Goal: Information Seeking & Learning: Understand process/instructions

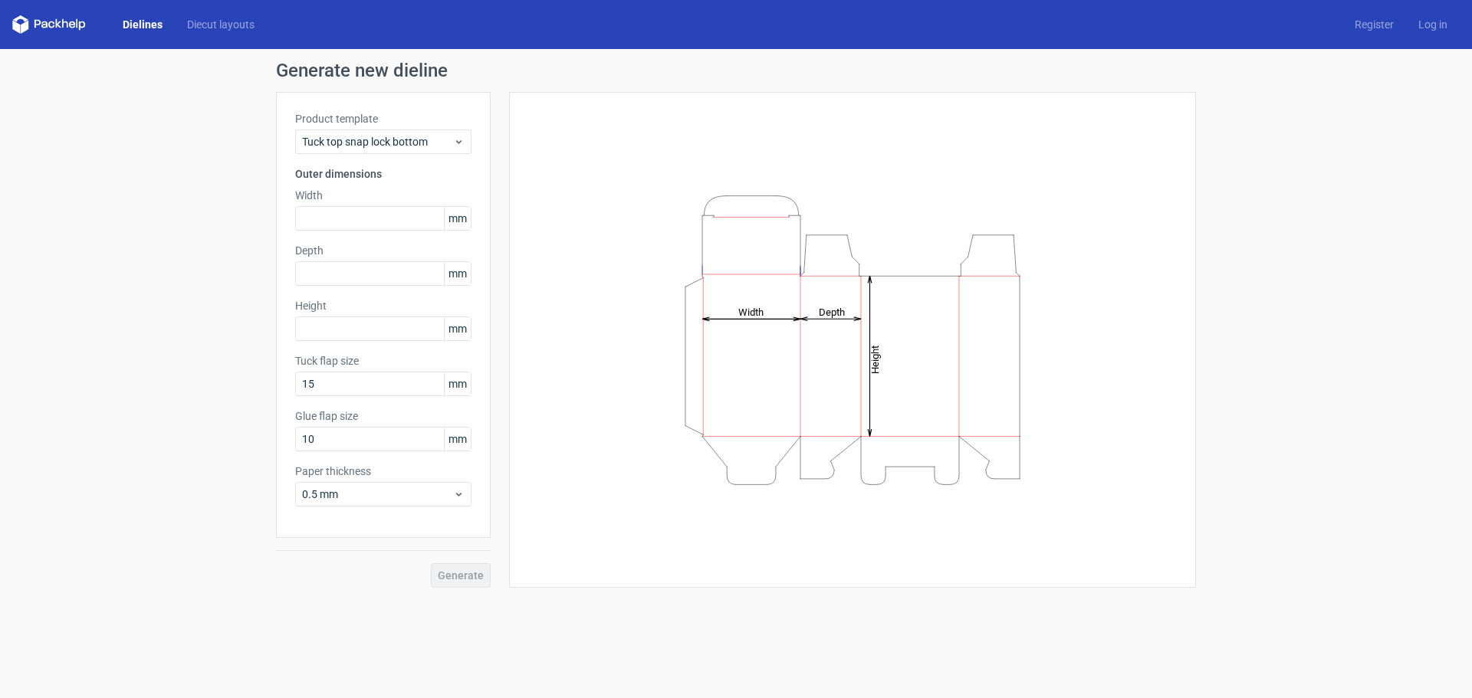
click at [153, 176] on div "Generate new dieline Product template Tuck top snap lock bottom Outer dimension…" at bounding box center [736, 324] width 1472 height 551
click at [981, 321] on icon "Height Depth Width" at bounding box center [852, 340] width 460 height 307
click at [959, 310] on line at bounding box center [959, 356] width 0 height 160
click at [624, 195] on icon "Height Depth Width" at bounding box center [852, 340] width 460 height 307
click at [1273, 202] on div "Generate new dieline Product template Tuck top snap lock bottom Outer dimension…" at bounding box center [736, 324] width 1472 height 551
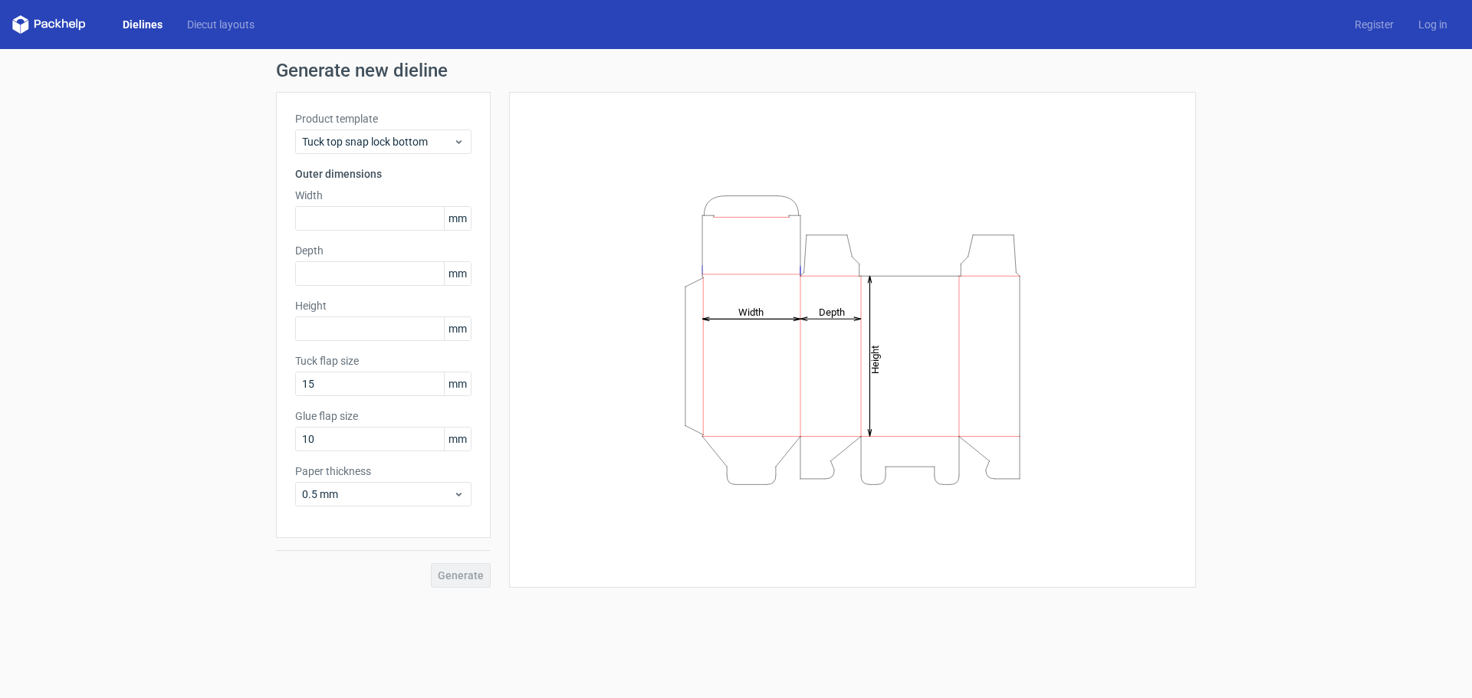
click at [753, 315] on tspan "Width" at bounding box center [750, 311] width 25 height 11
drag, startPoint x: 789, startPoint y: 296, endPoint x: 787, endPoint y: 268, distance: 28.5
click at [788, 295] on icon "Height Depth Width" at bounding box center [852, 340] width 460 height 307
click at [859, 156] on div "Height Depth Width" at bounding box center [852, 340] width 649 height 458
click at [467, 139] on div "Tuck top snap lock bottom" at bounding box center [383, 142] width 176 height 25
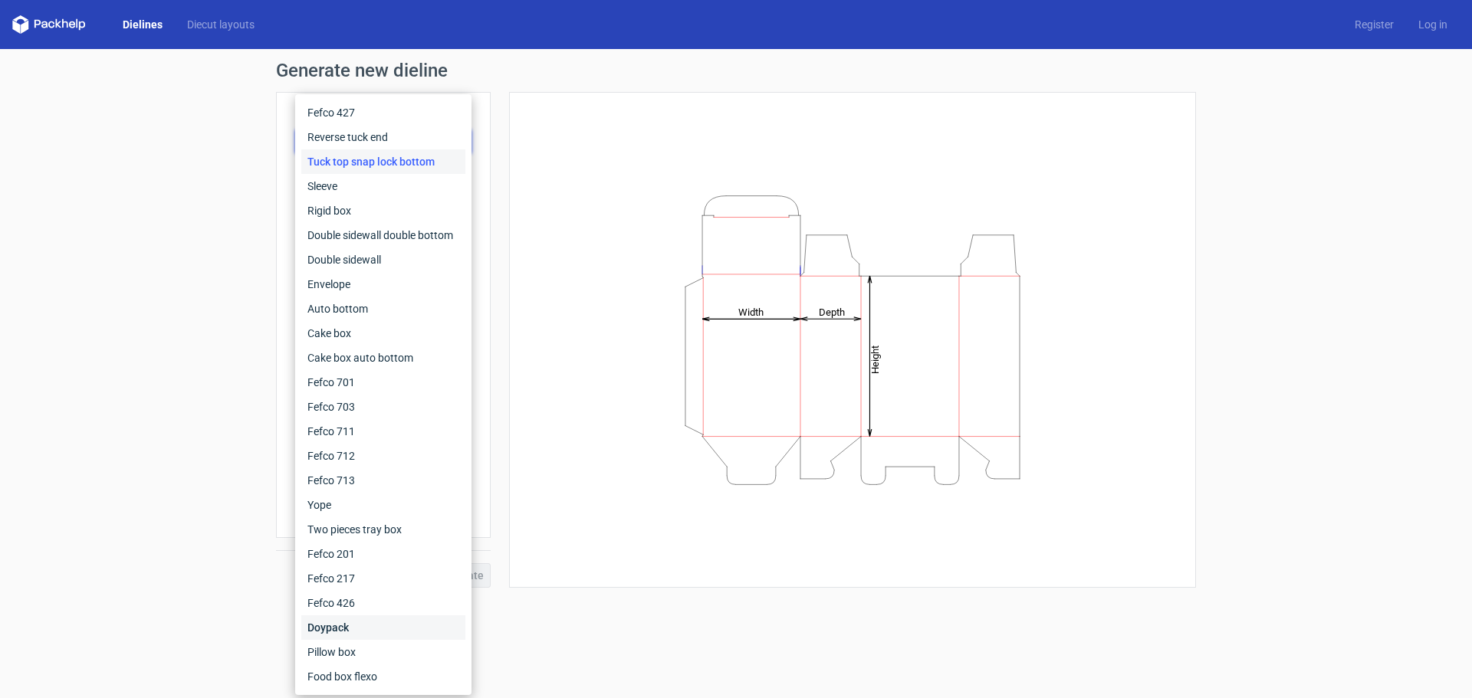
click at [340, 629] on div "Doypack" at bounding box center [383, 628] width 164 height 25
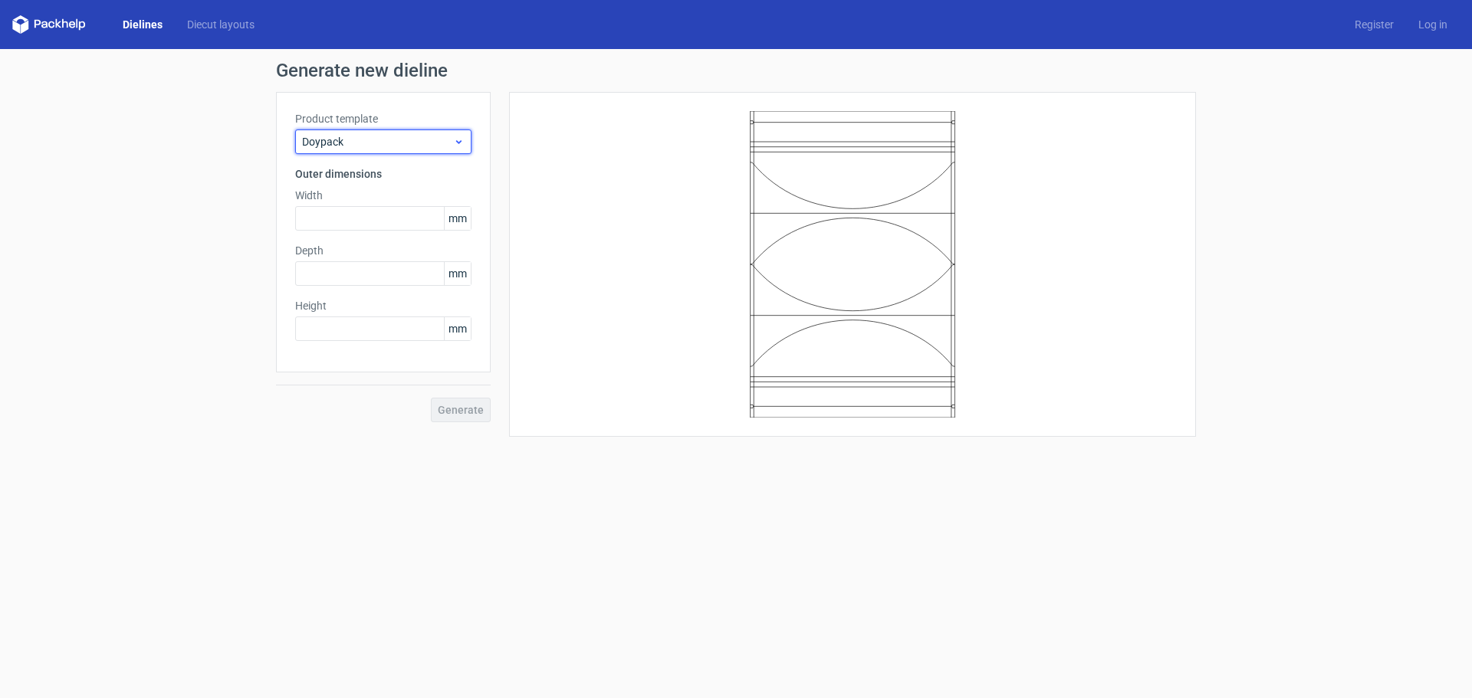
click at [405, 133] on div "Doypack" at bounding box center [383, 142] width 176 height 25
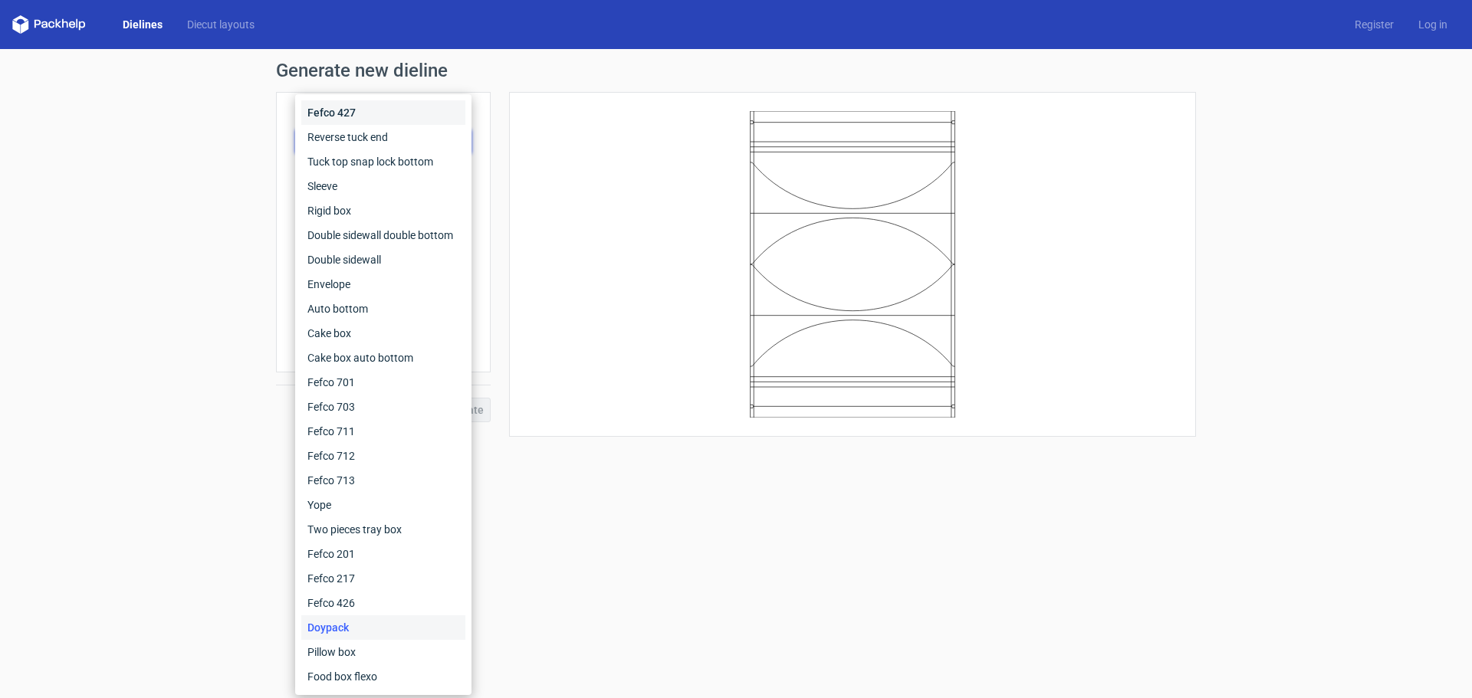
click at [350, 110] on div "Fefco 427" at bounding box center [383, 112] width 164 height 25
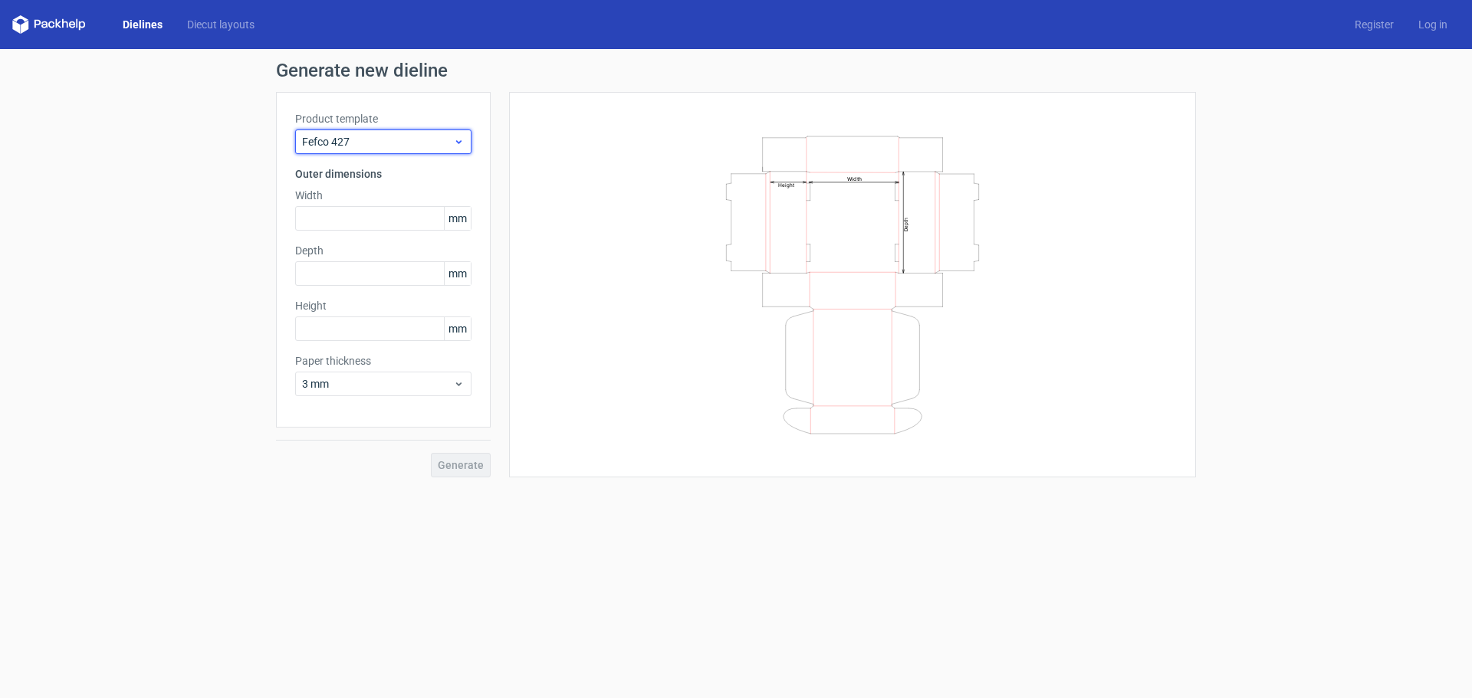
click at [404, 153] on div "Fefco 427" at bounding box center [383, 142] width 176 height 25
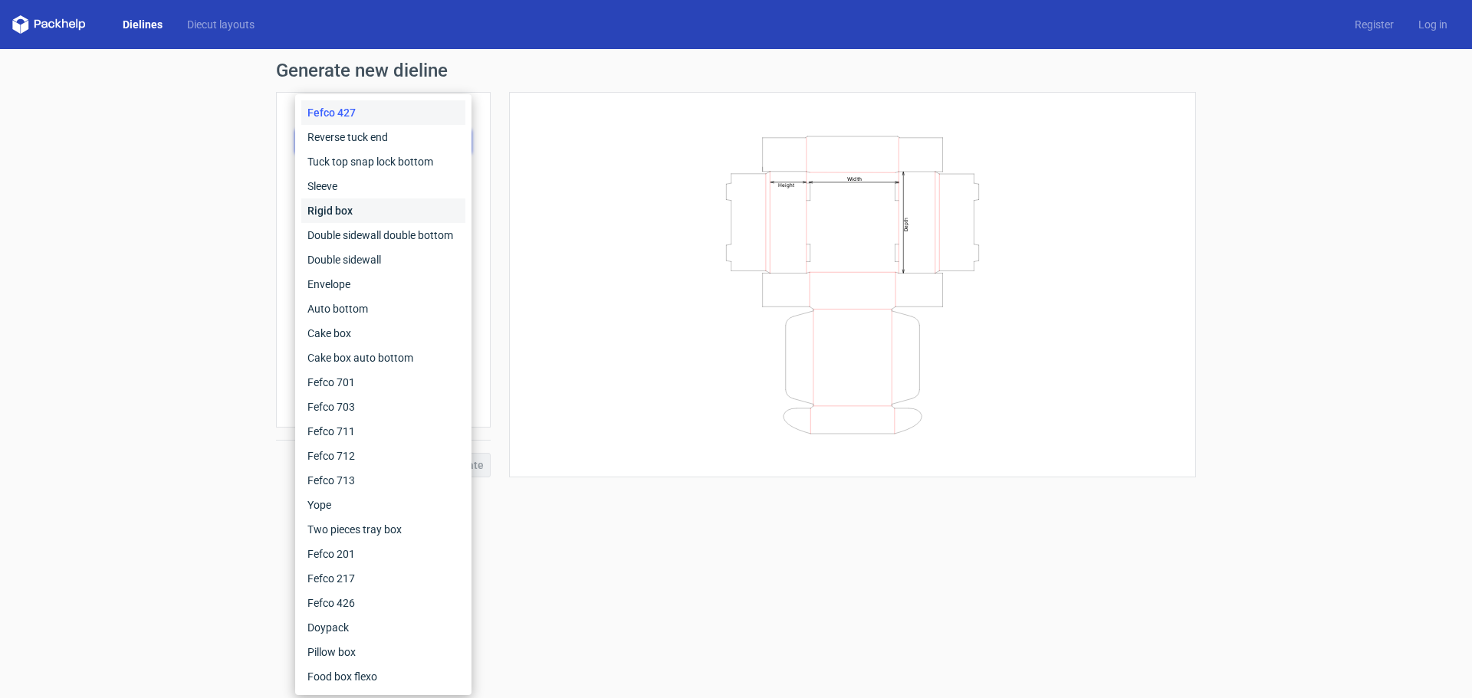
click at [364, 209] on div "Rigid box" at bounding box center [383, 211] width 164 height 25
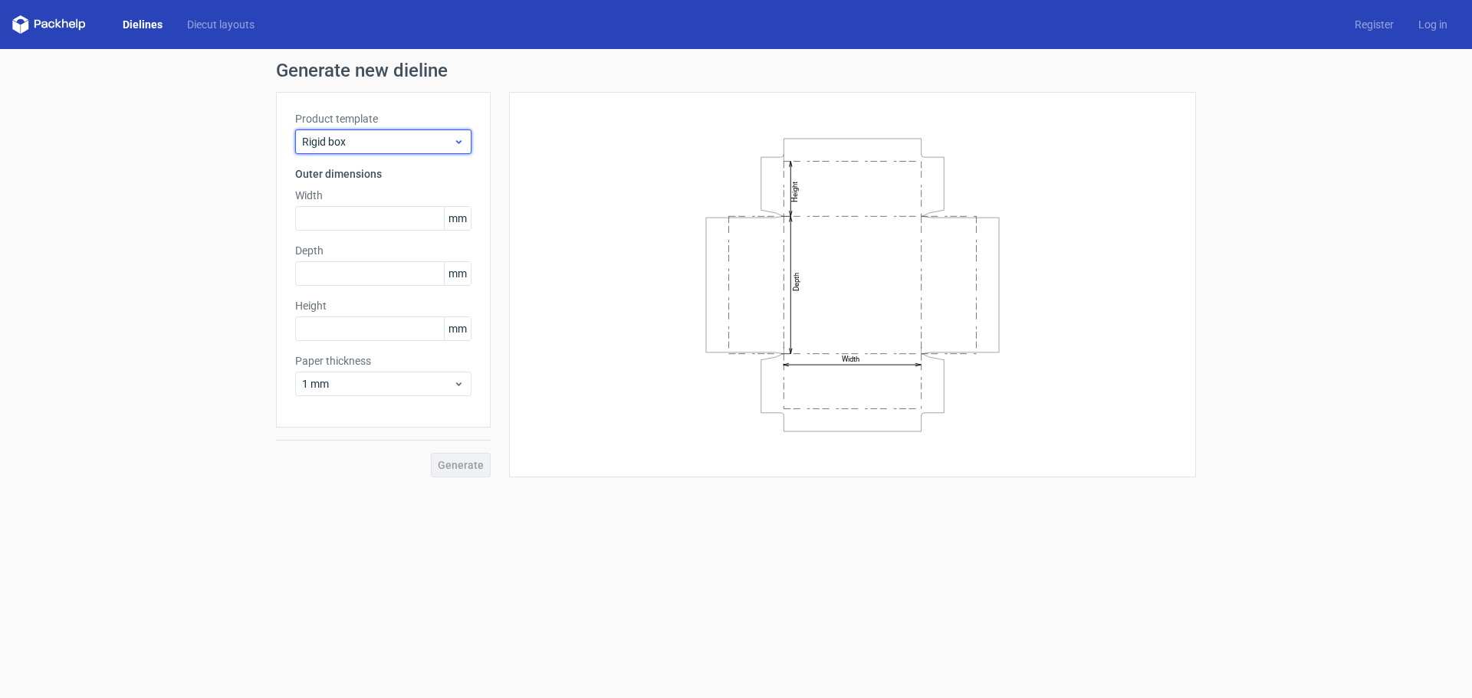
click at [385, 145] on span "Rigid box" at bounding box center [377, 141] width 151 height 15
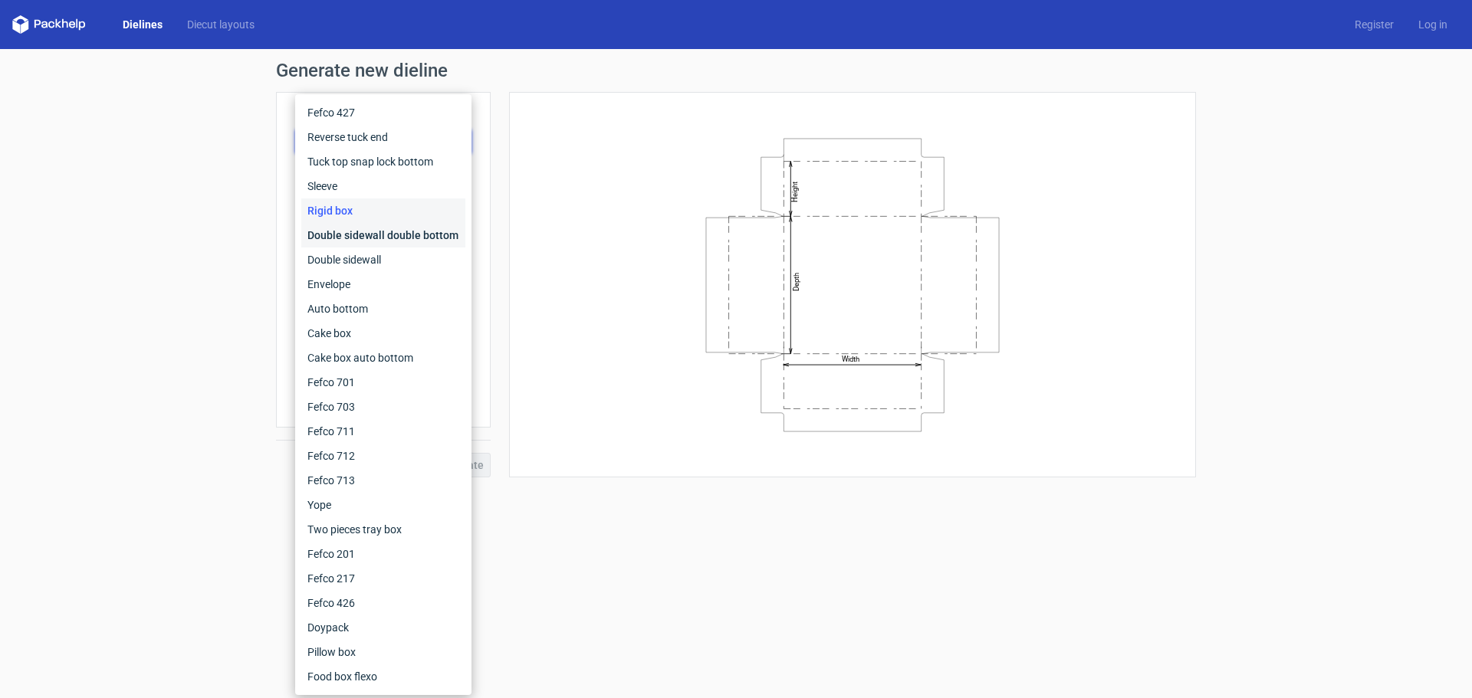
click at [363, 232] on div "Double sidewall double bottom" at bounding box center [383, 235] width 164 height 25
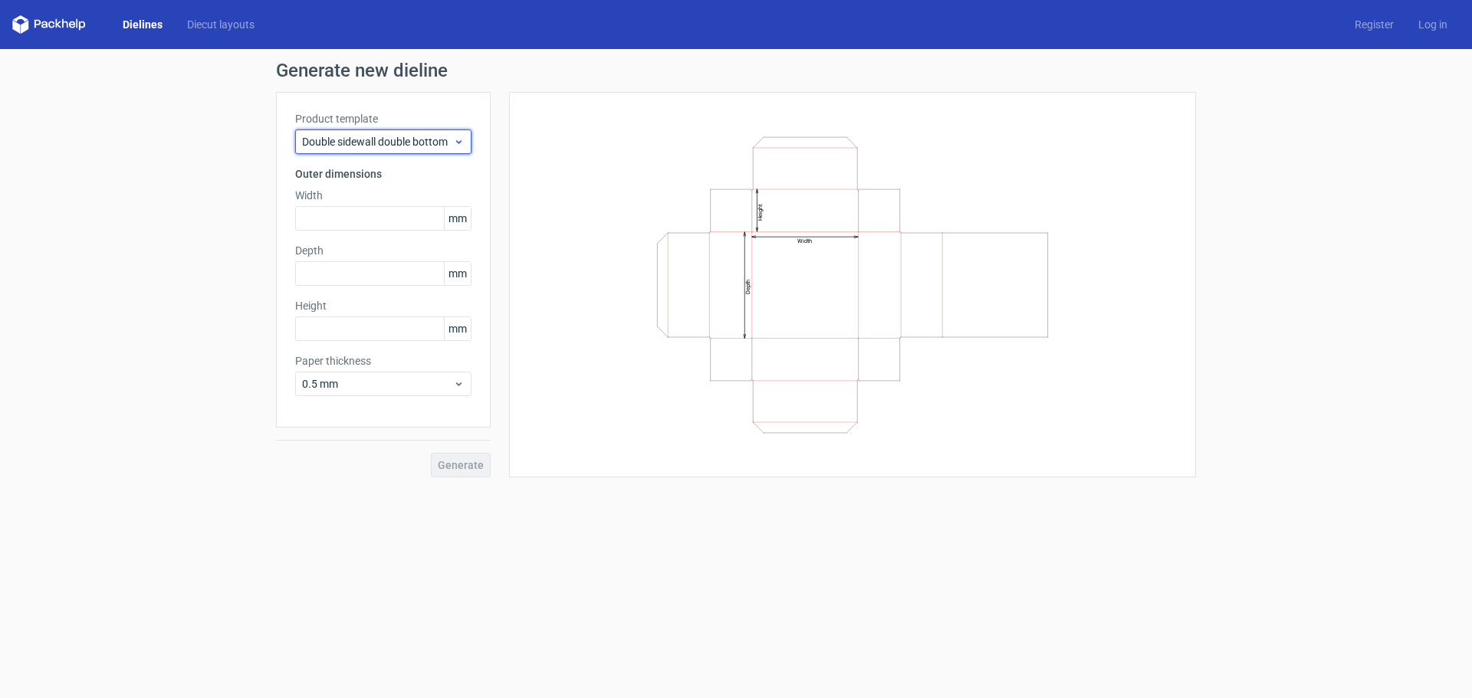
click at [377, 141] on span "Double sidewall double bottom" at bounding box center [377, 141] width 151 height 15
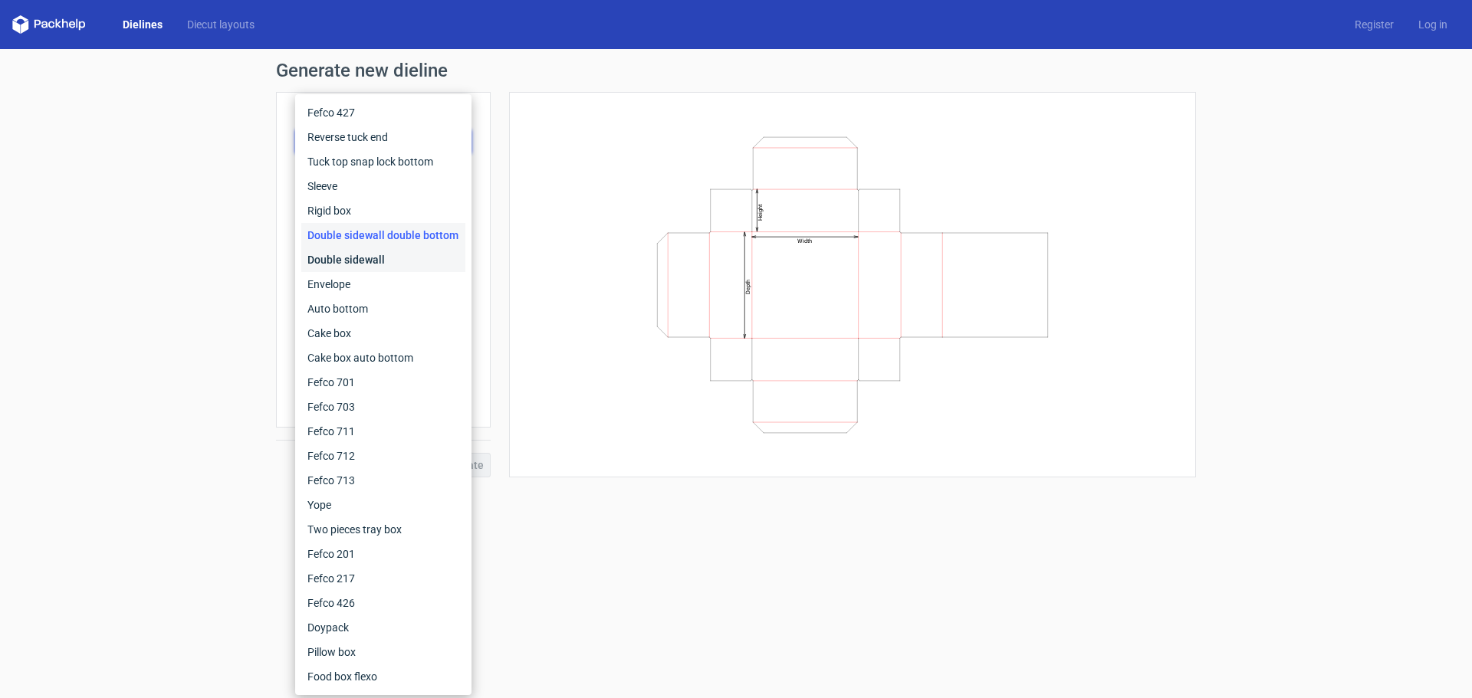
click at [358, 254] on div "Double sidewall" at bounding box center [383, 260] width 164 height 25
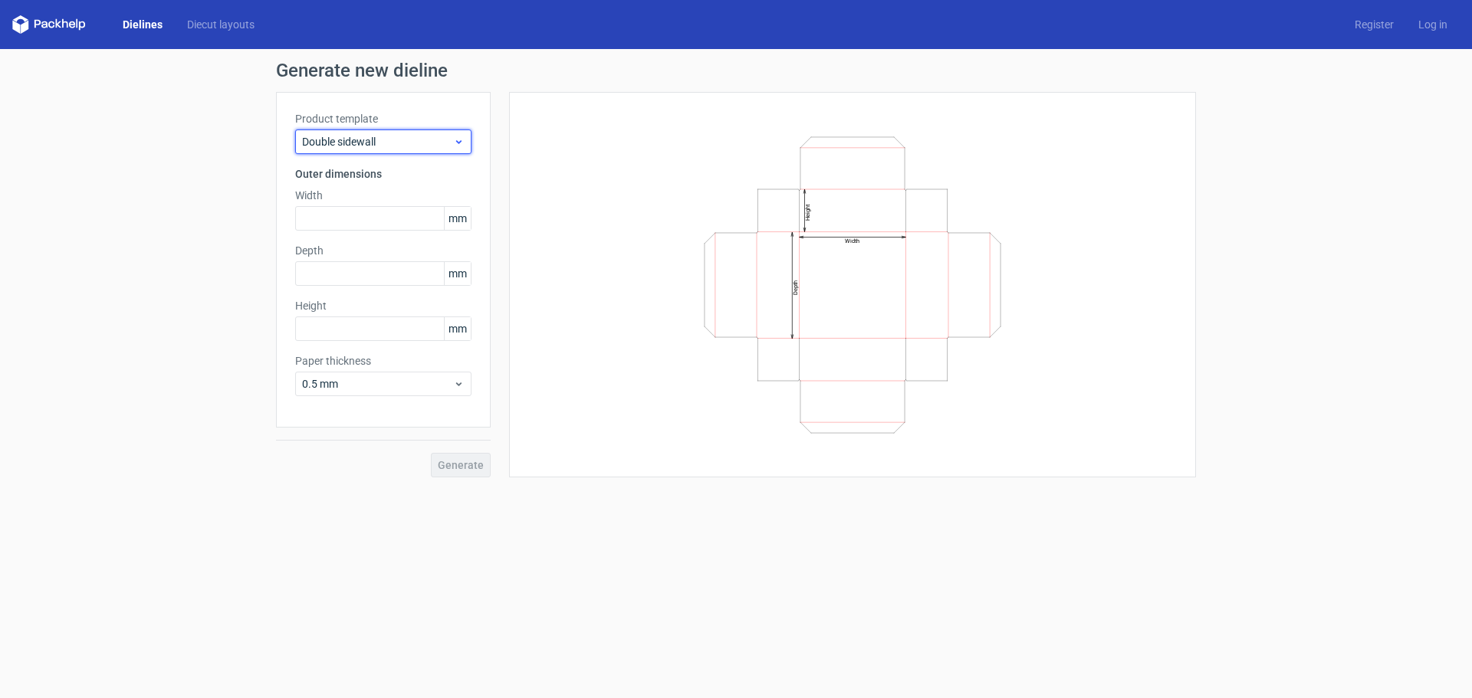
click at [394, 135] on span "Double sidewall" at bounding box center [377, 141] width 151 height 15
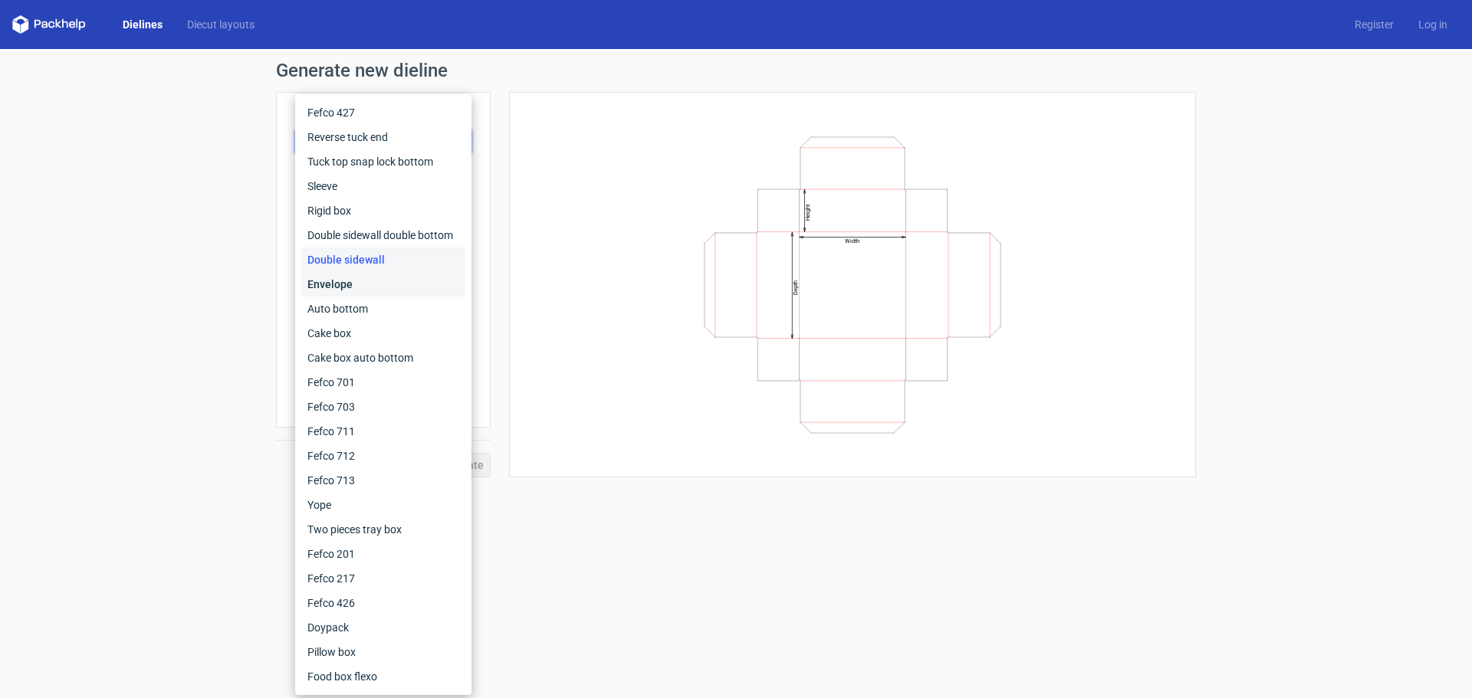
click at [359, 289] on div "Envelope" at bounding box center [383, 284] width 164 height 25
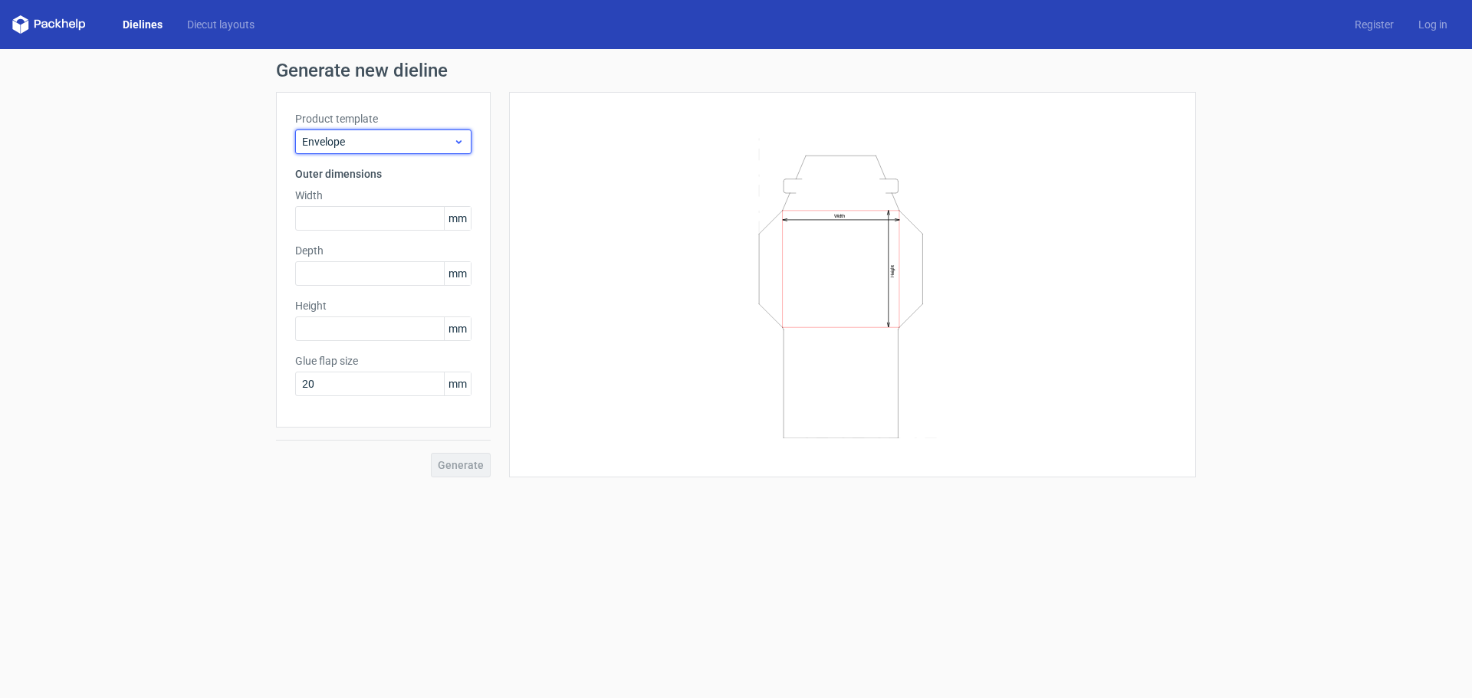
click at [420, 134] on span "Envelope" at bounding box center [377, 141] width 151 height 15
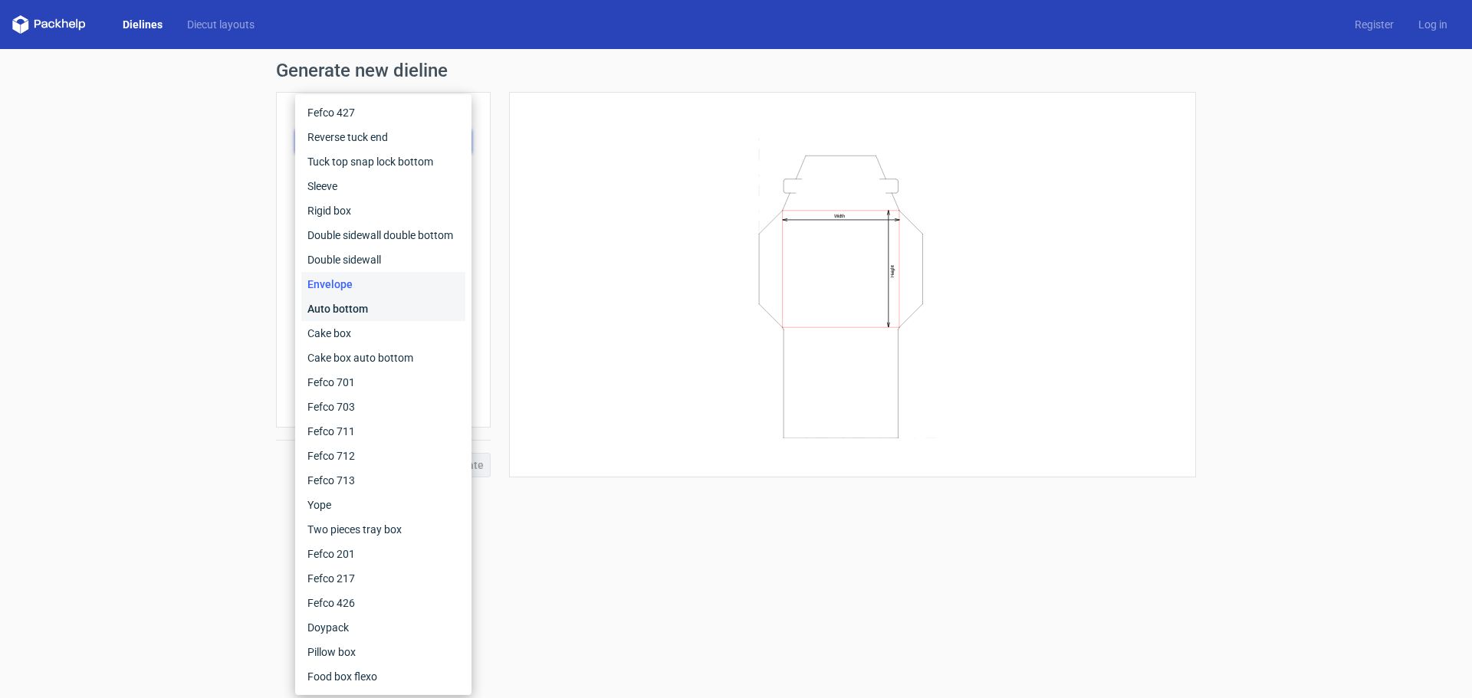
click at [356, 303] on div "Auto bottom" at bounding box center [383, 309] width 164 height 25
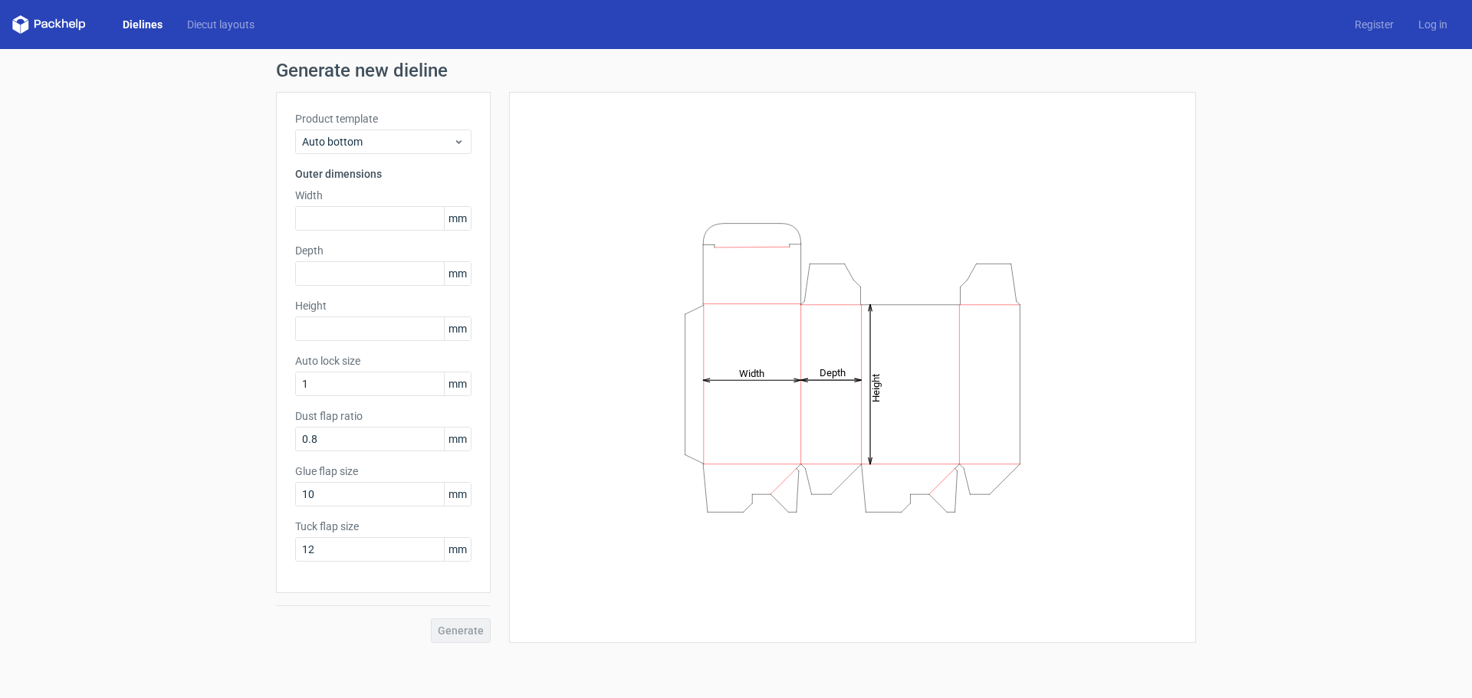
click at [514, 445] on div "Height Depth Width" at bounding box center [852, 367] width 687 height 551
click at [327, 441] on input "0.8" at bounding box center [383, 439] width 176 height 25
drag, startPoint x: 327, startPoint y: 441, endPoint x: 293, endPoint y: 441, distance: 33.7
click at [293, 441] on div "Product template Auto bottom Outer dimensions Width mm Depth mm Height mm Auto …" at bounding box center [383, 342] width 215 height 501
click at [119, 324] on div "Generate new dieline Product template Auto bottom Outer dimensions Width mm Dep…" at bounding box center [736, 352] width 1472 height 606
